Goal: Information Seeking & Learning: Learn about a topic

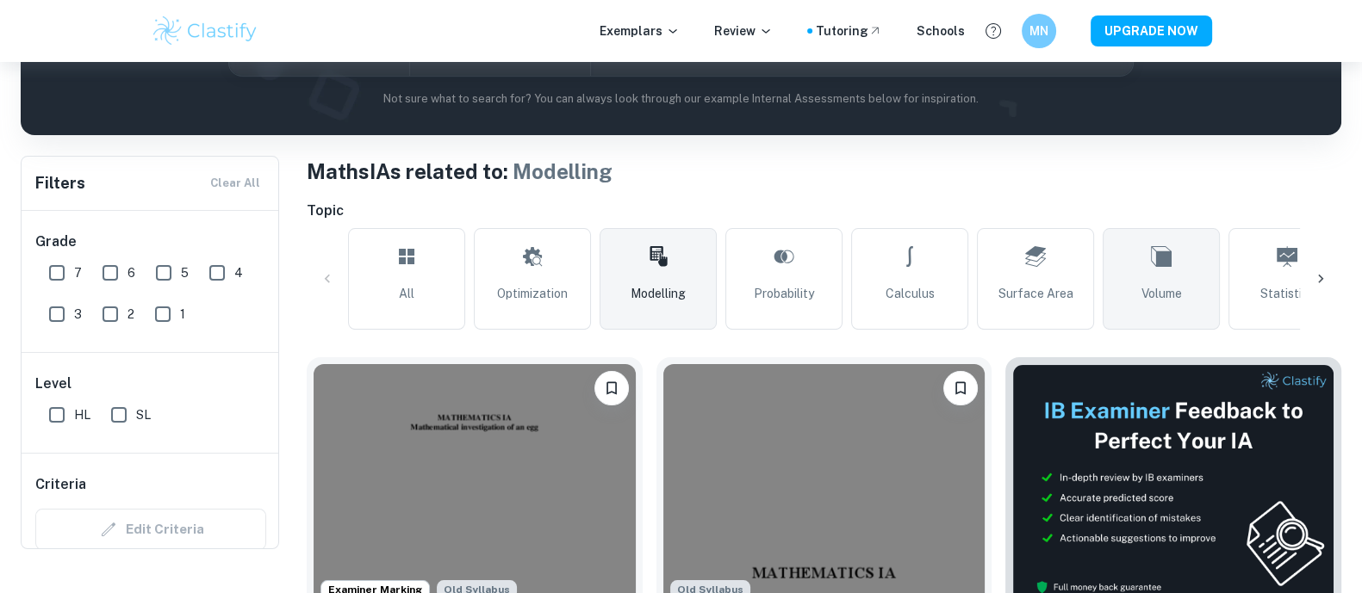
scroll to position [214, 0]
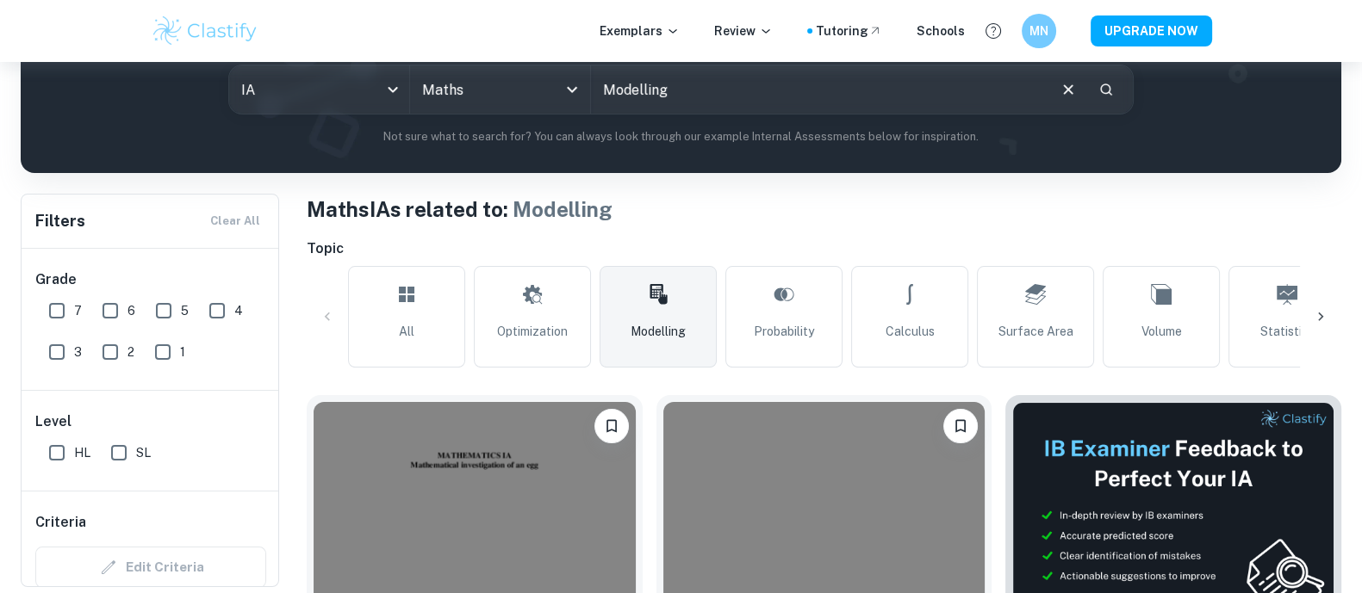
click at [1323, 317] on icon at bounding box center [1320, 316] width 17 height 17
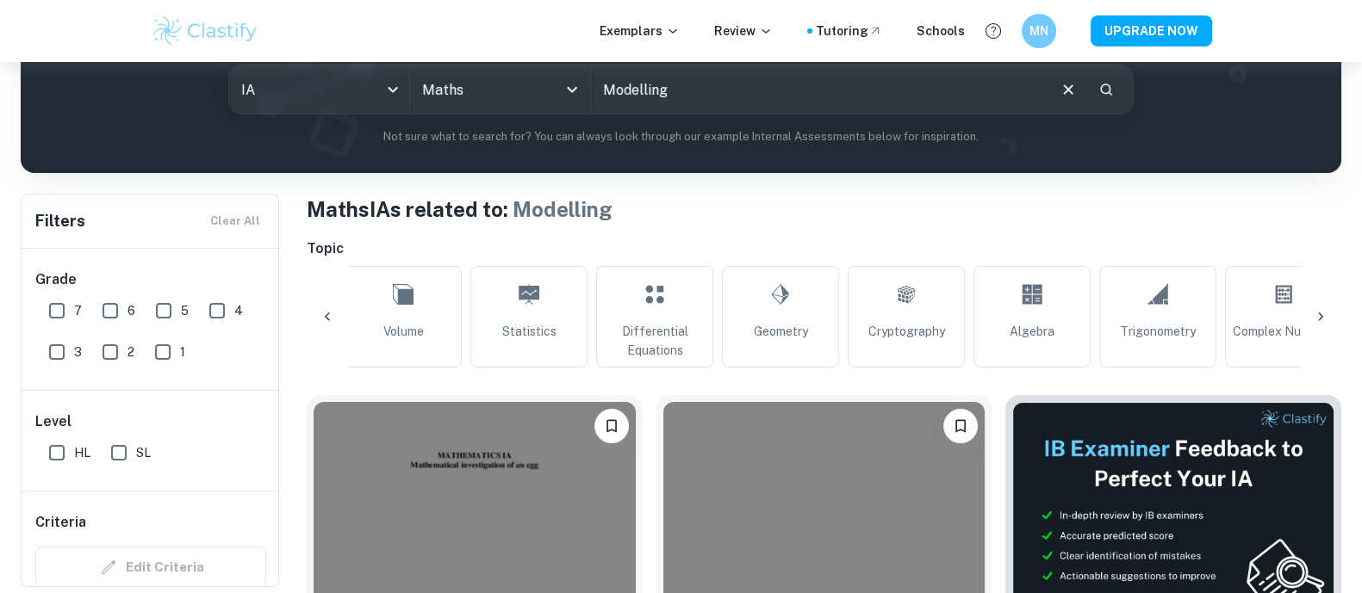
scroll to position [0, 923]
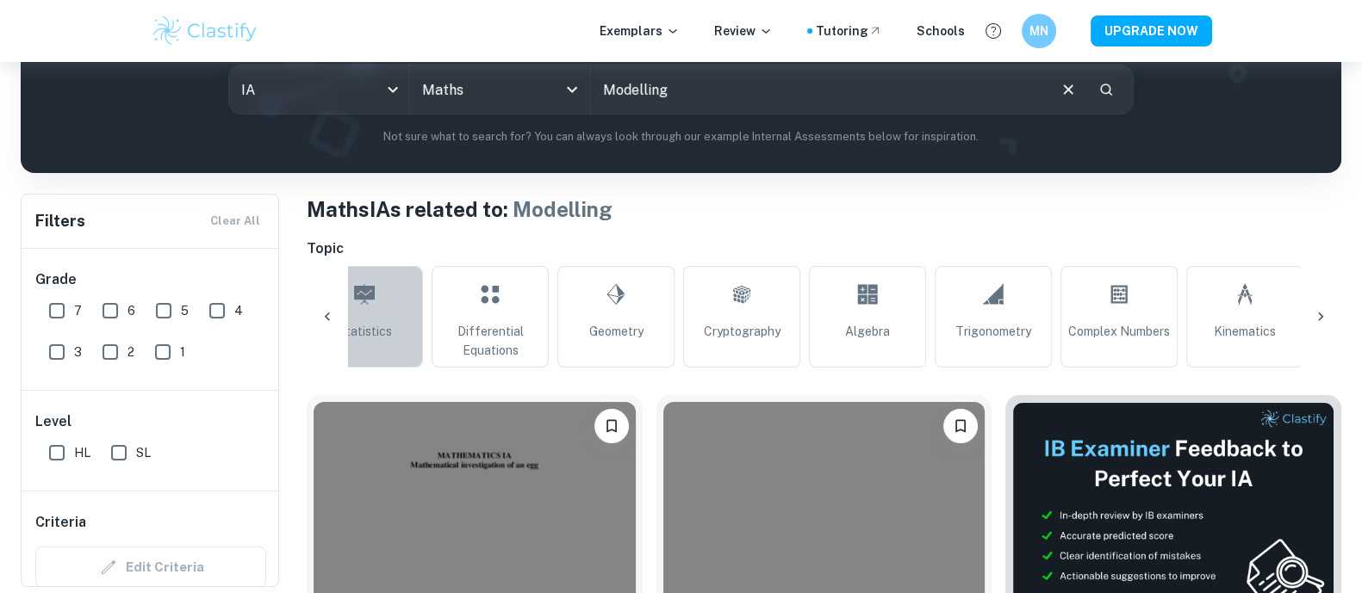
click at [388, 325] on span "Statistics" at bounding box center [365, 331] width 54 height 19
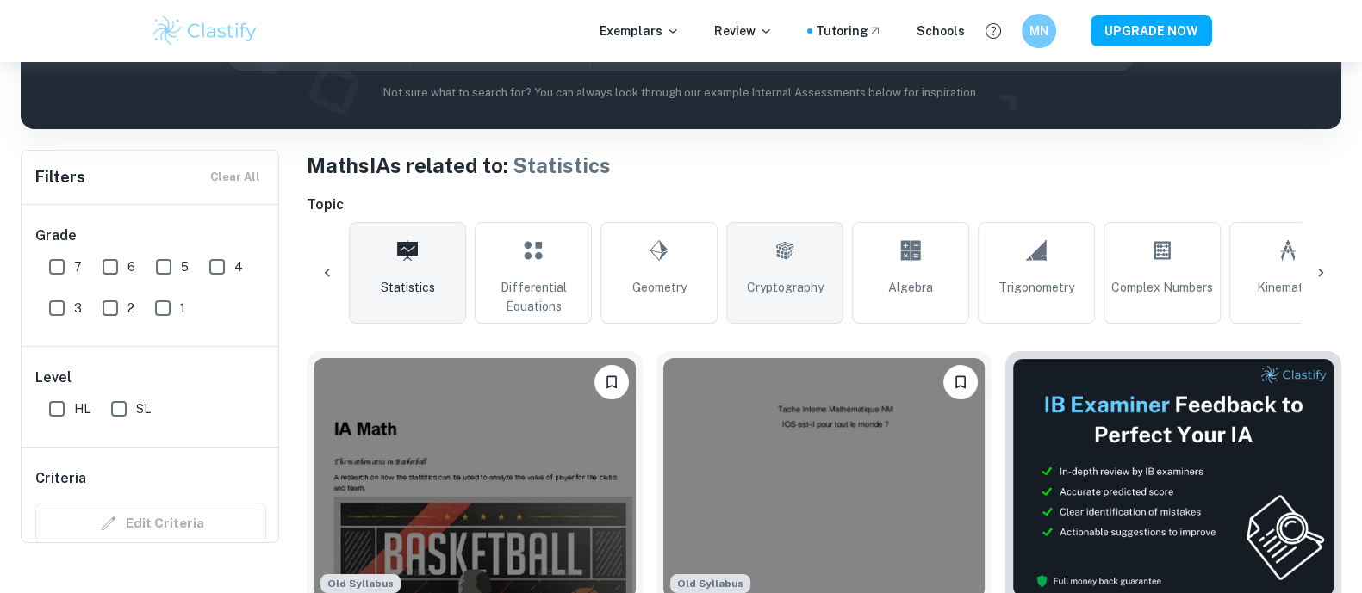
scroll to position [214, 0]
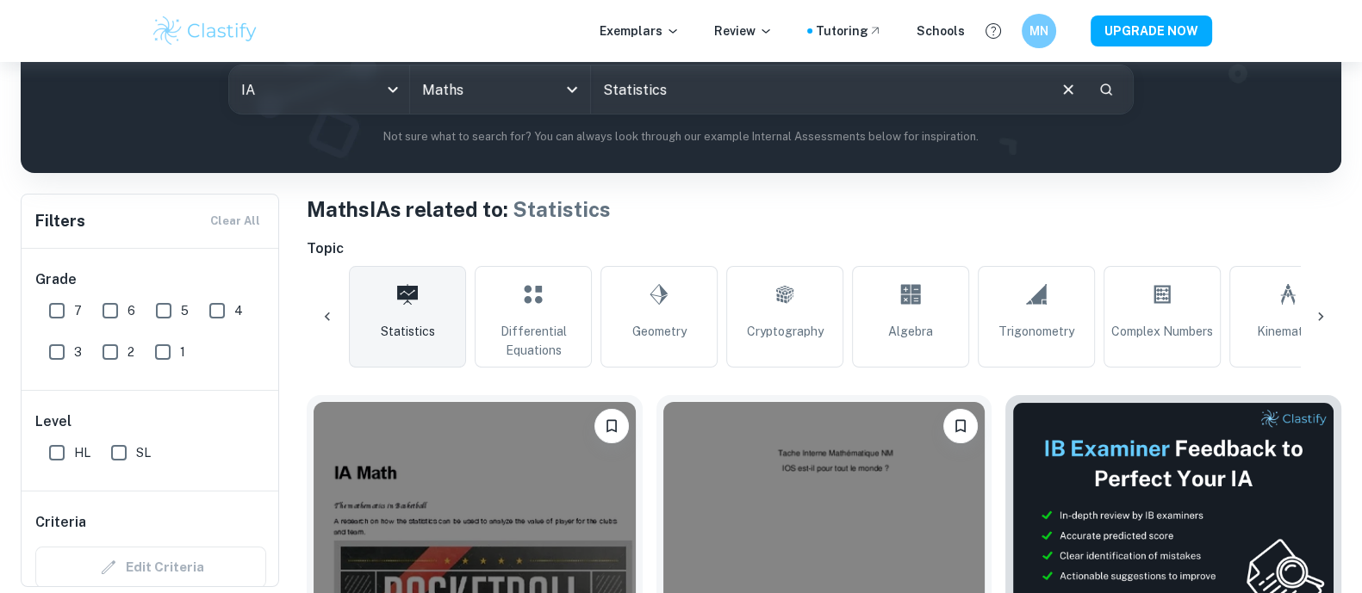
click at [1314, 311] on icon at bounding box center [1320, 316] width 17 height 17
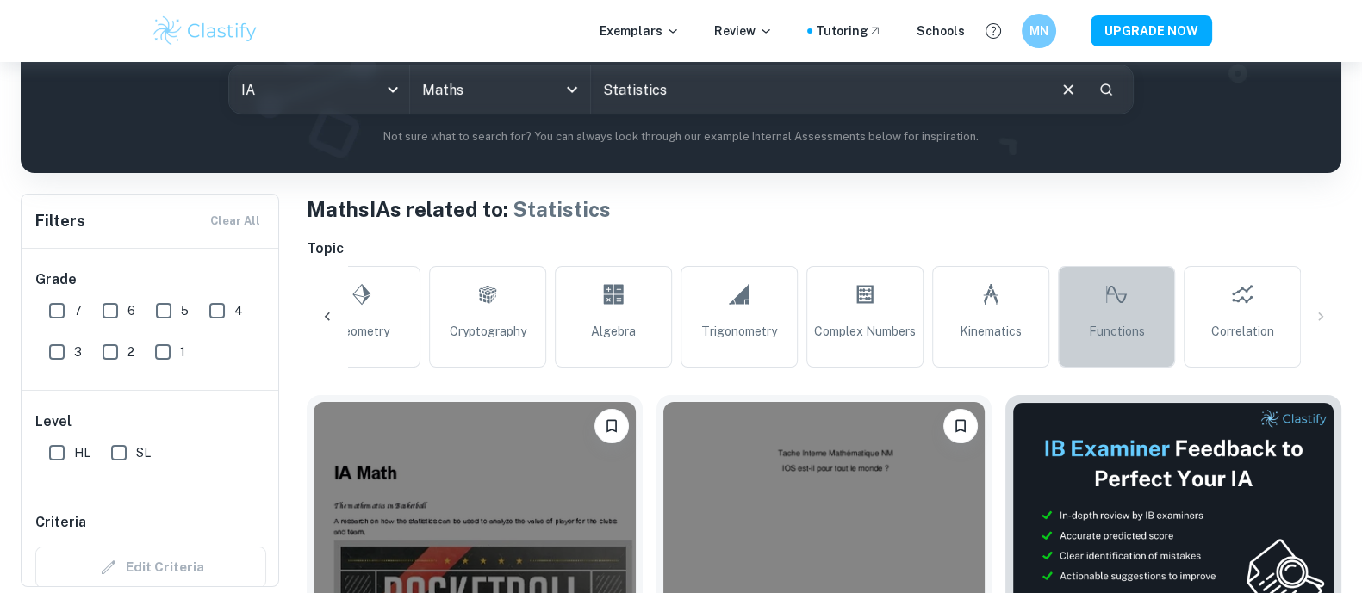
click at [1099, 308] on link "Functions" at bounding box center [1116, 317] width 117 height 102
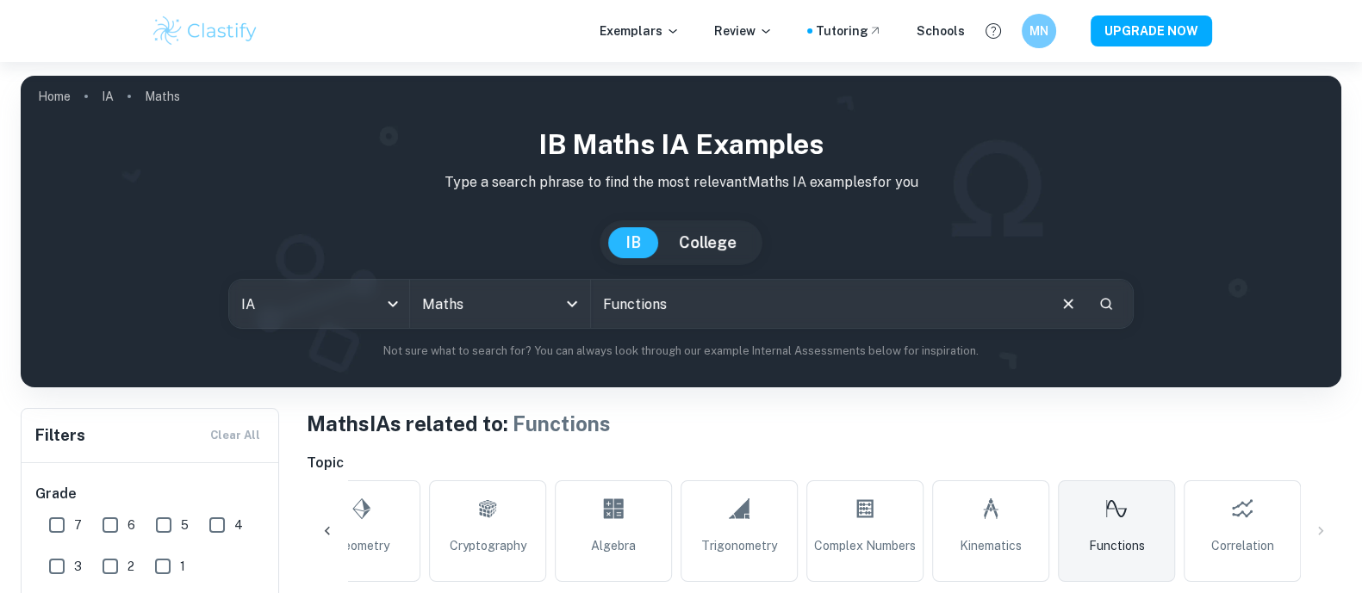
click at [759, 301] on input "Modelling" at bounding box center [818, 304] width 454 height 48
type input "population"
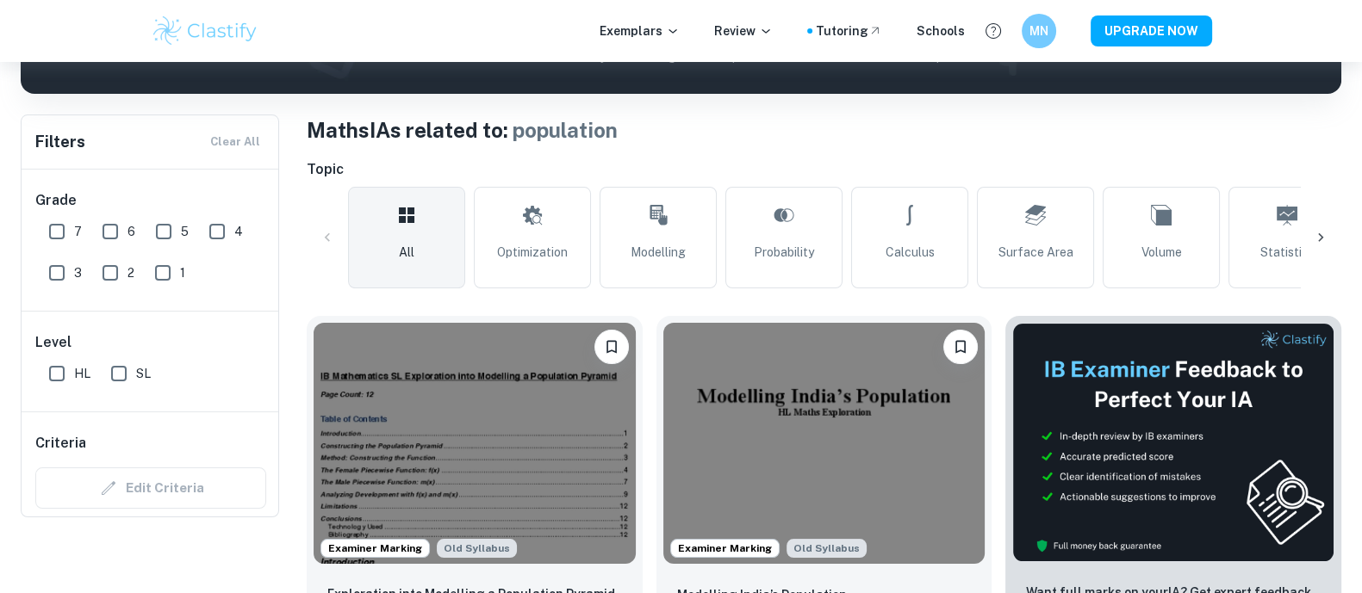
scroll to position [358, 0]
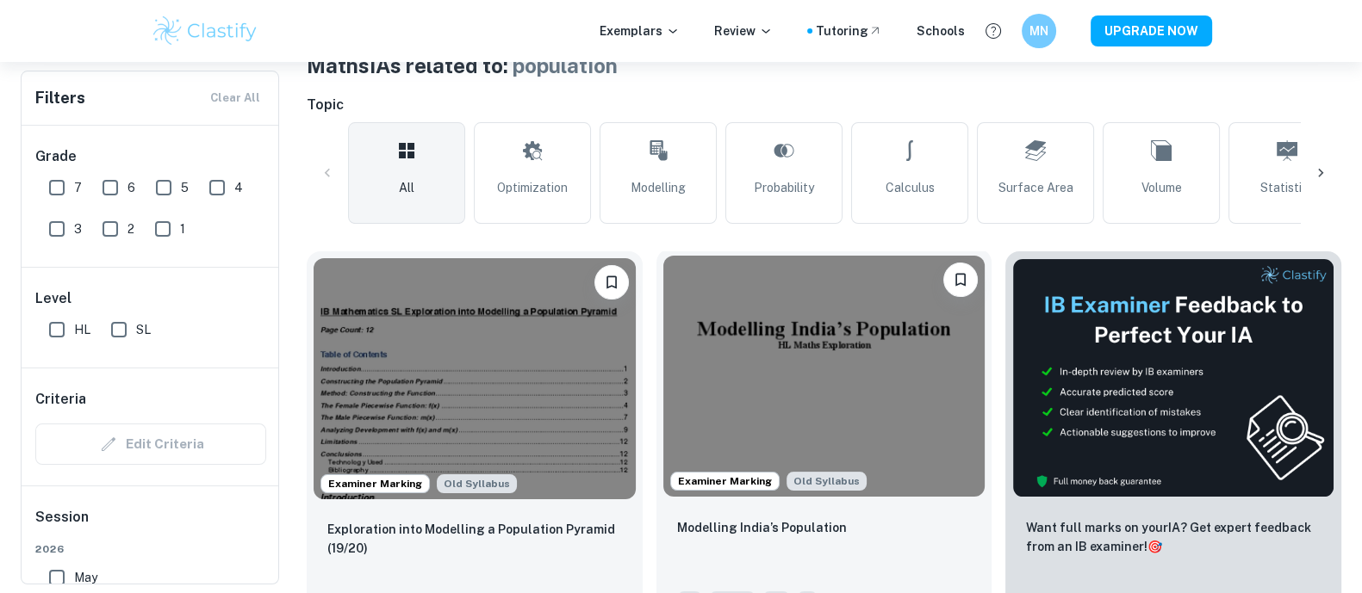
drag, startPoint x: 807, startPoint y: 357, endPoint x: 828, endPoint y: 288, distance: 72.8
click at [807, 357] on img at bounding box center [824, 376] width 322 height 241
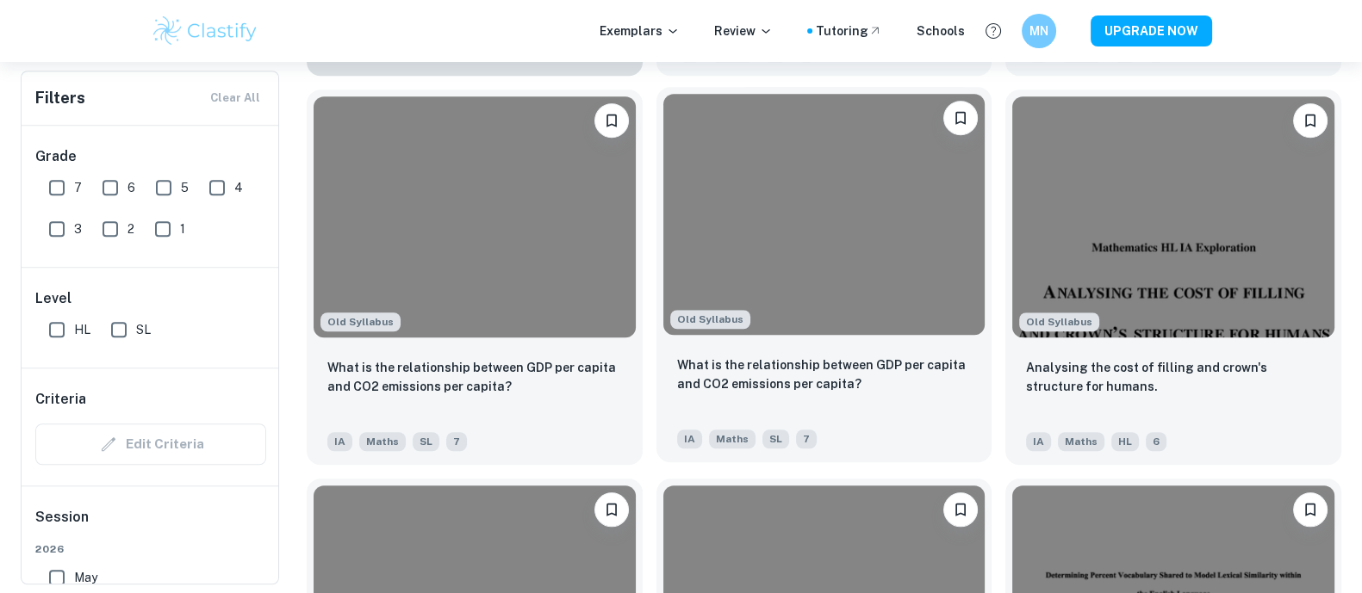
scroll to position [1722, 0]
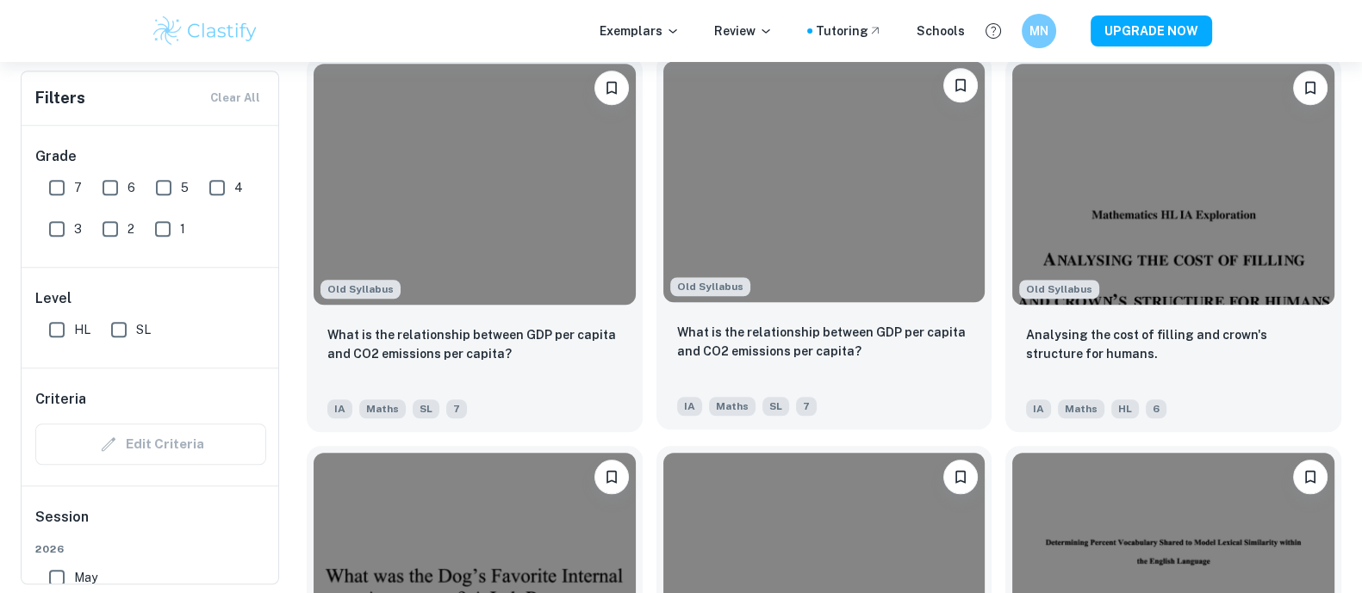
click at [793, 252] on img at bounding box center [824, 181] width 322 height 241
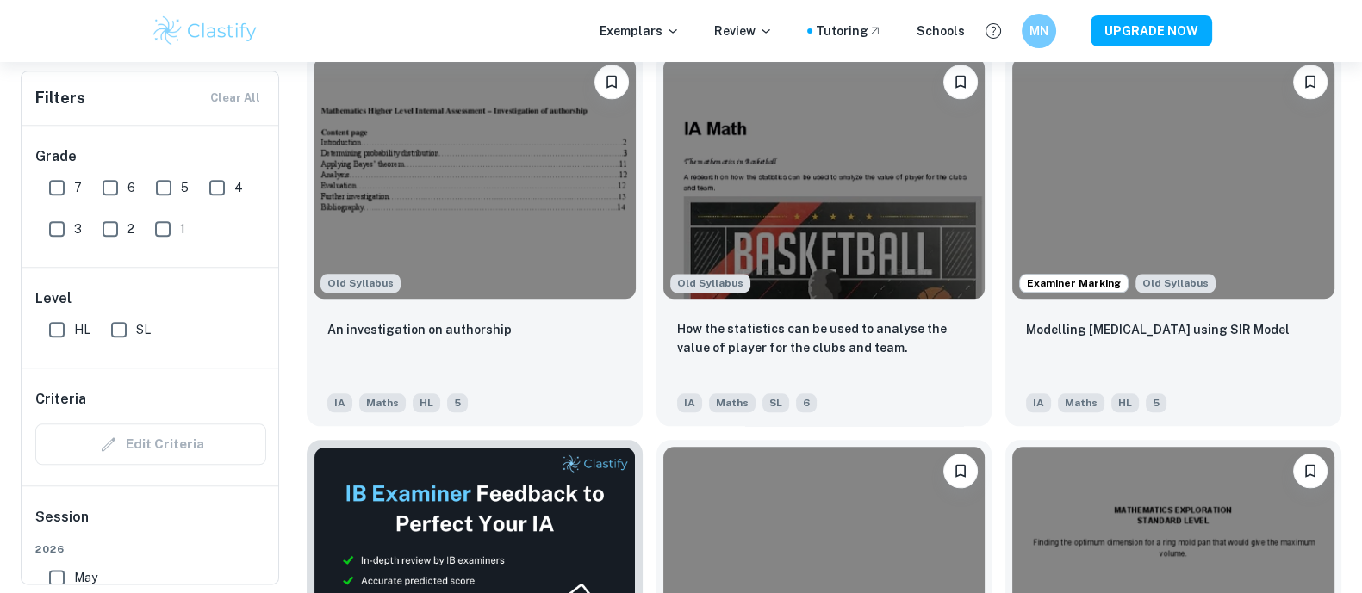
scroll to position [2512, 0]
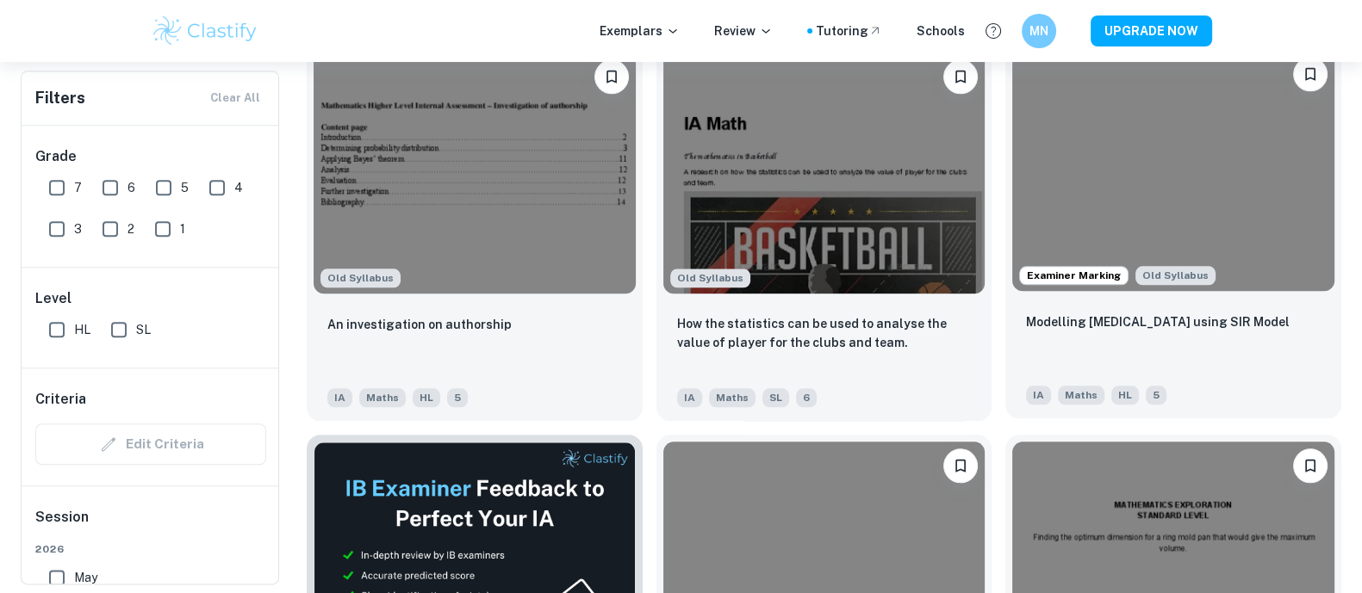
click at [1076, 224] on img at bounding box center [1173, 170] width 322 height 241
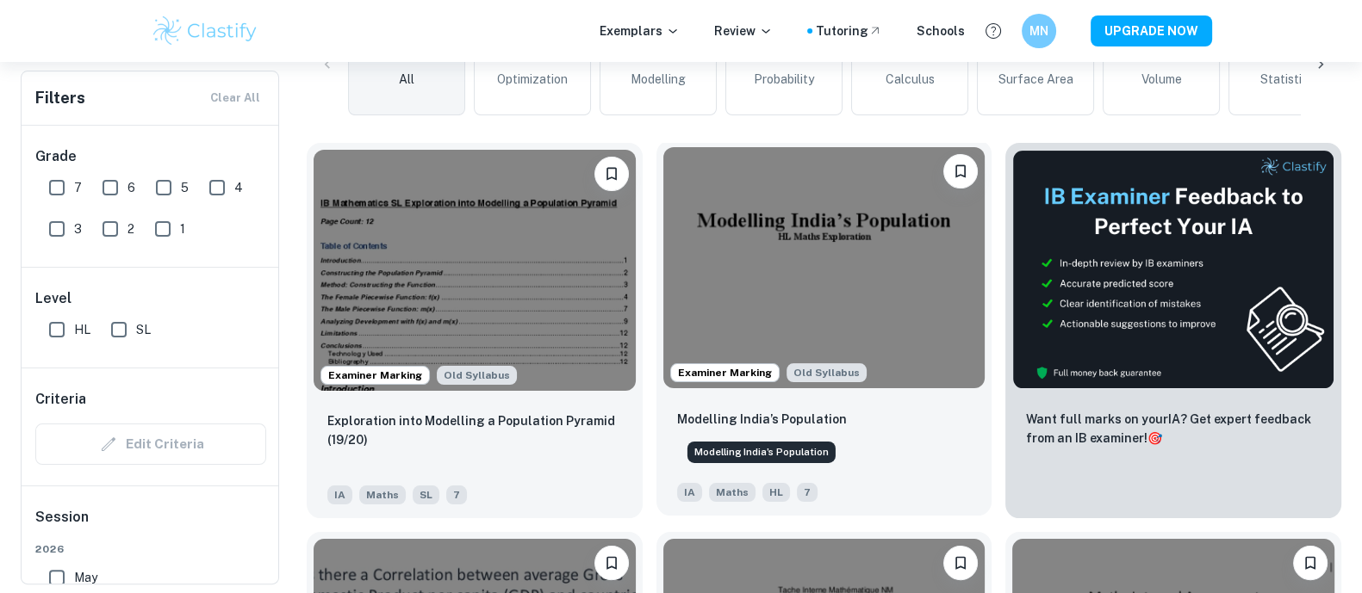
scroll to position [430, 0]
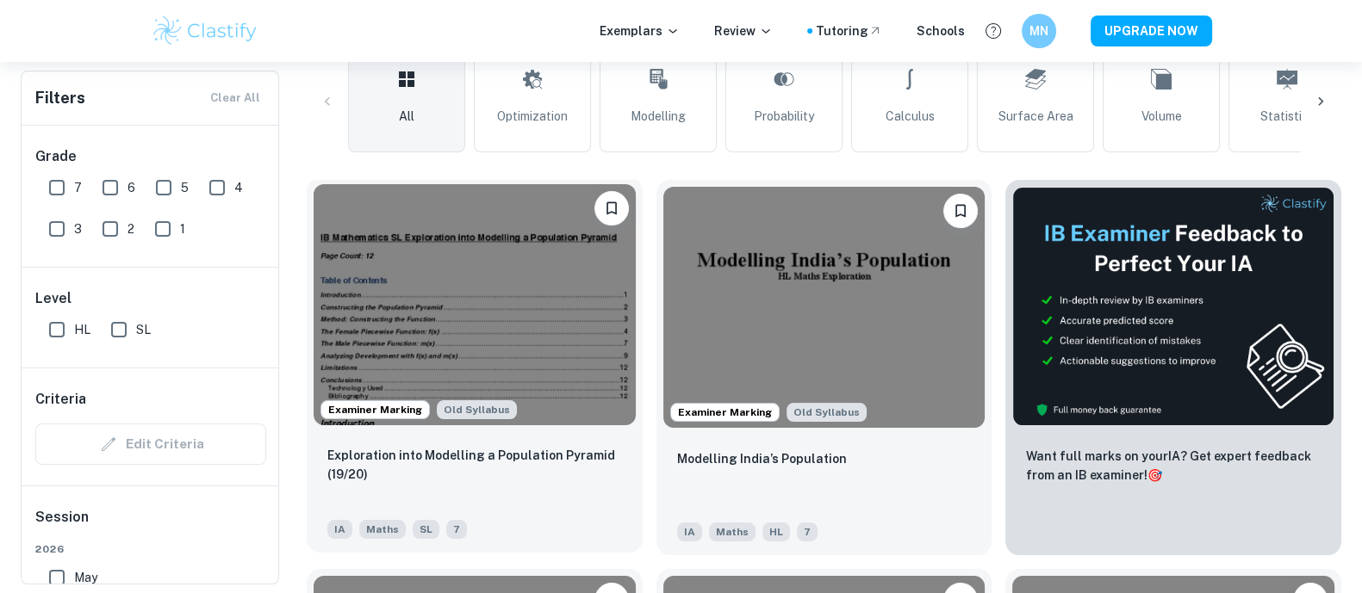
click at [556, 341] on img at bounding box center [475, 304] width 322 height 241
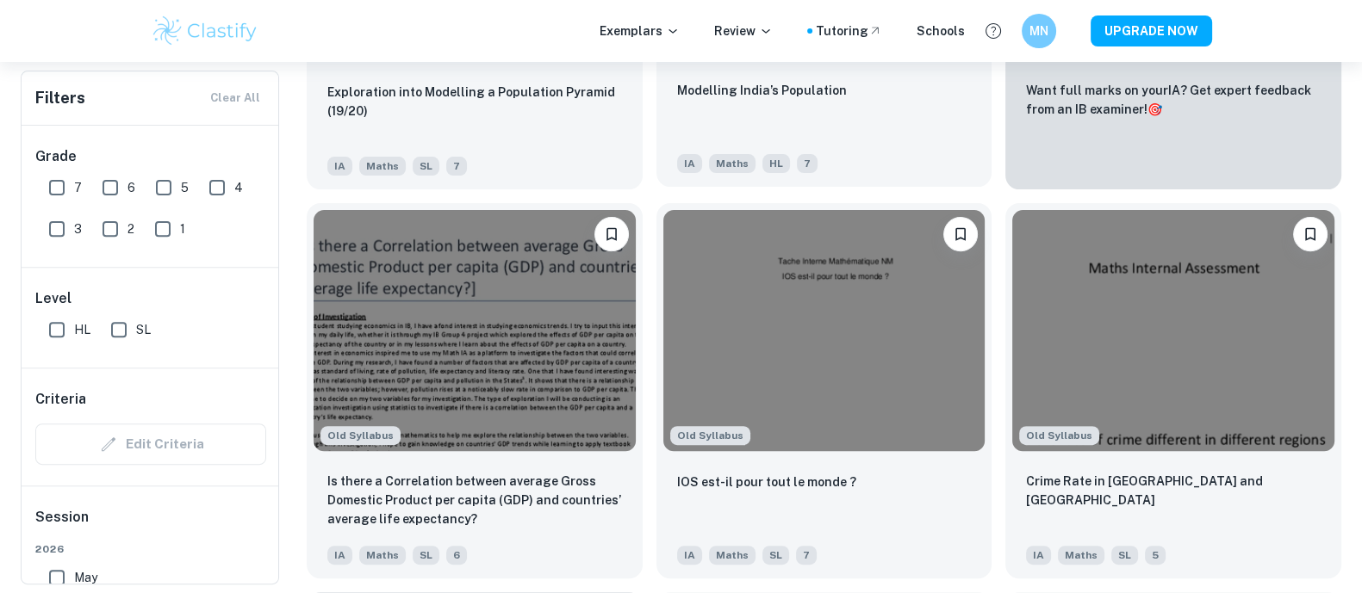
scroll to position [861, 0]
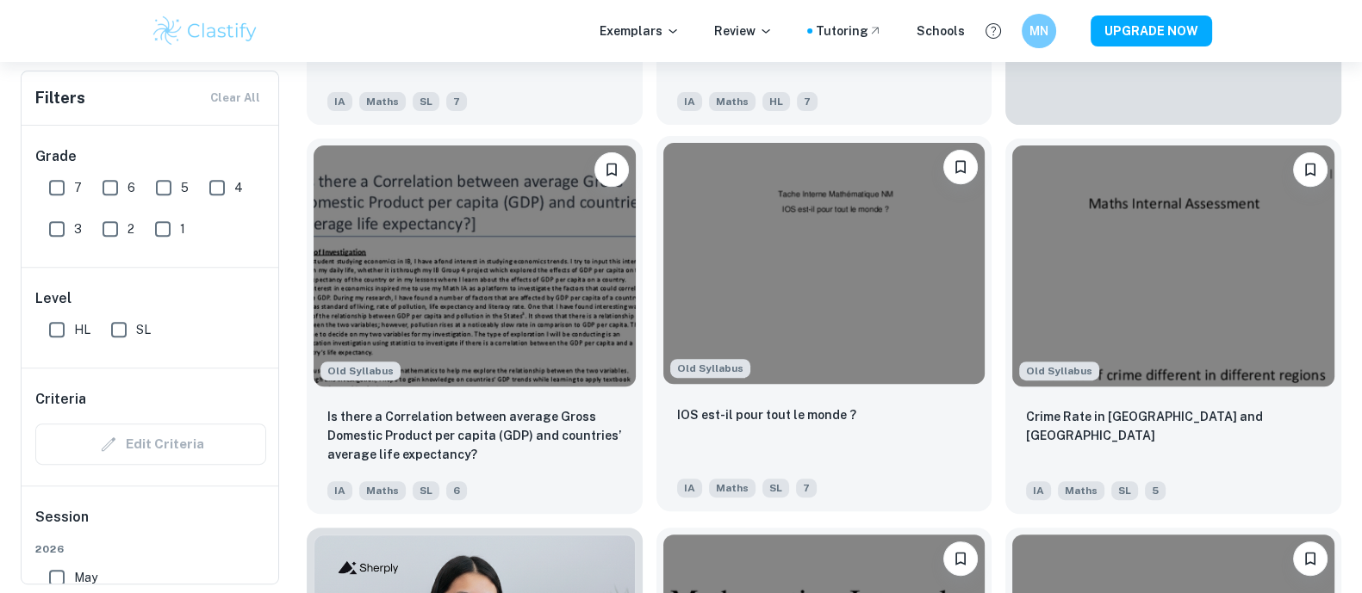
click at [844, 272] on img at bounding box center [824, 263] width 322 height 241
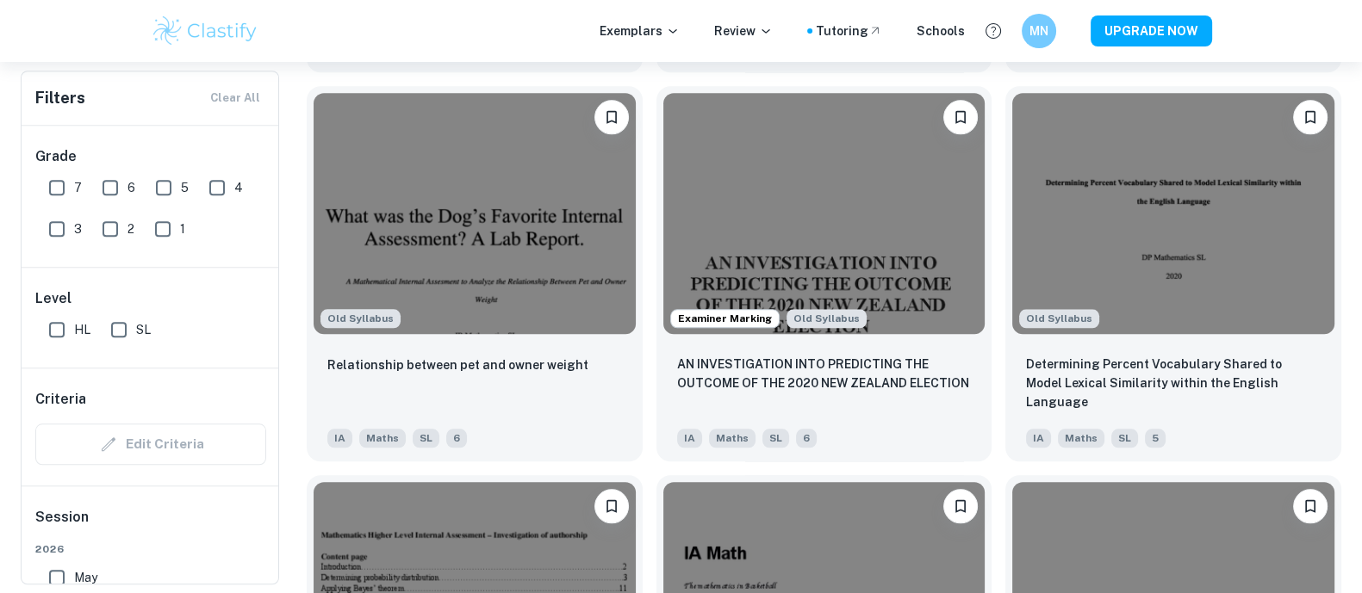
scroll to position [2081, 0]
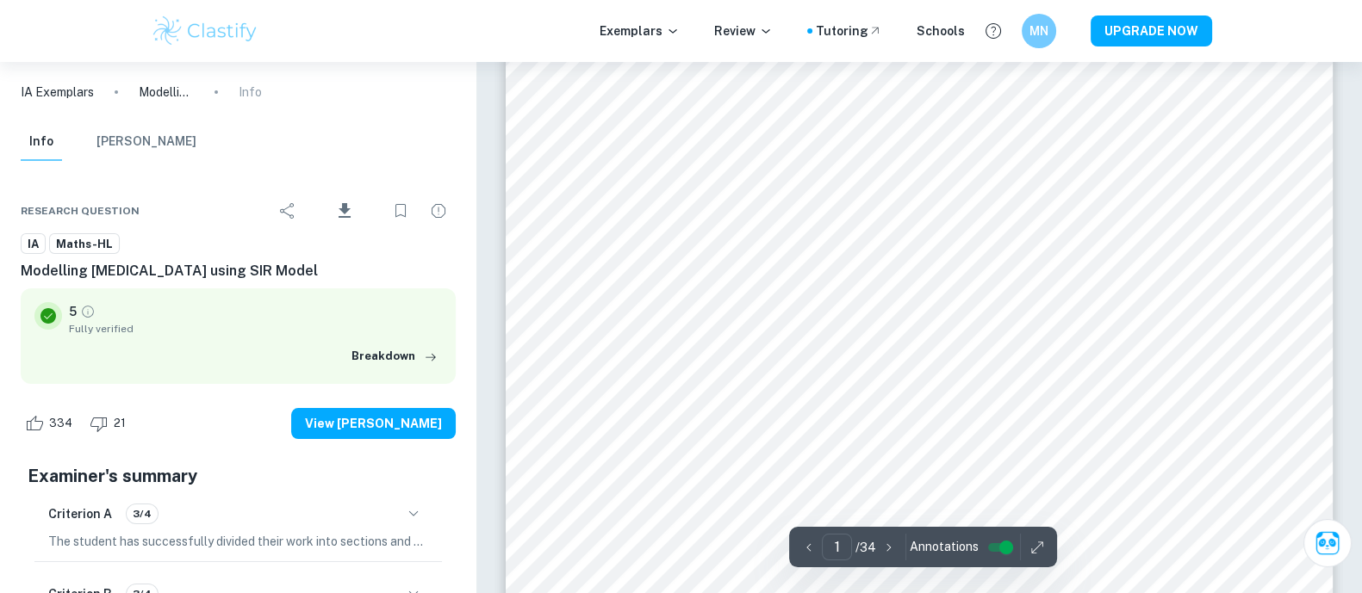
scroll to position [287, 0]
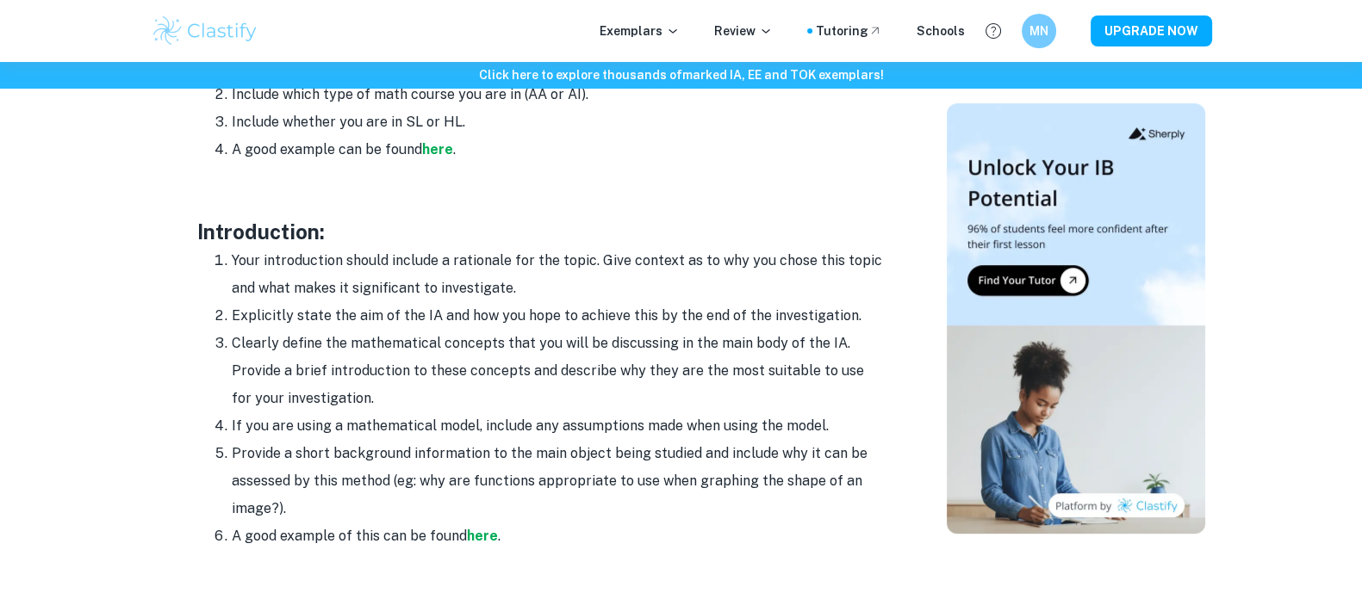
scroll to position [1004, 0]
